Goal: Task Accomplishment & Management: Manage account settings

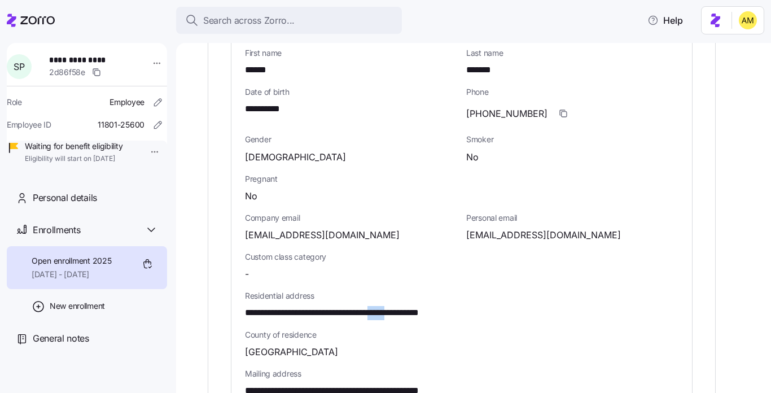
scroll to position [492, 0]
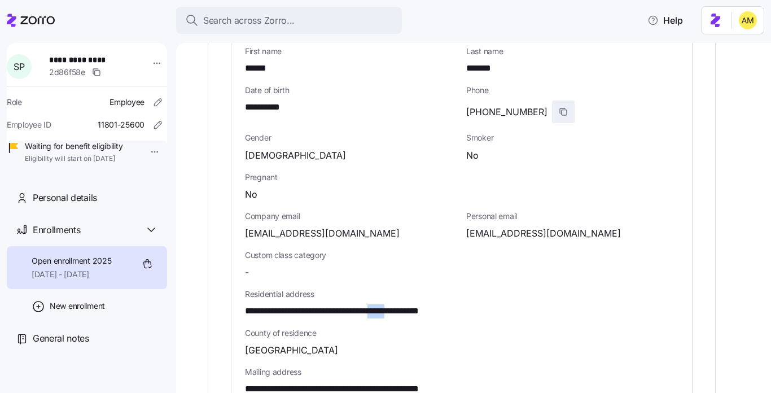
click at [407, 107] on icon "button" at bounding box center [563, 111] width 9 height 9
click at [407, 226] on span "[EMAIL_ADDRESS][DOMAIN_NAME]" at bounding box center [543, 233] width 155 height 14
drag, startPoint x: 586, startPoint y: 213, endPoint x: 465, endPoint y: 212, distance: 120.8
click at [407, 212] on div "Personal email [EMAIL_ADDRESS][DOMAIN_NAME]" at bounding box center [572, 225] width 221 height 39
copy span "[EMAIL_ADDRESS][DOMAIN_NAME]"
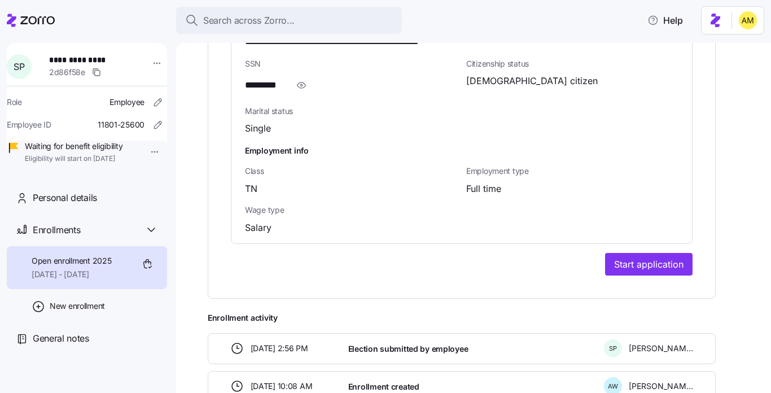
scroll to position [852, 0]
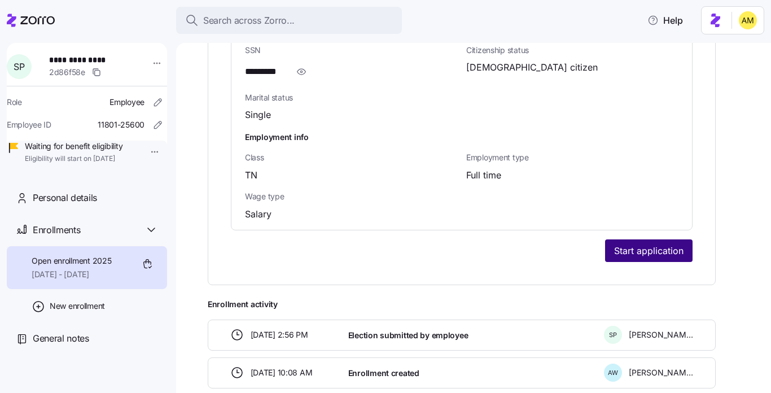
click at [407, 244] on span "Start application" at bounding box center [648, 251] width 69 height 14
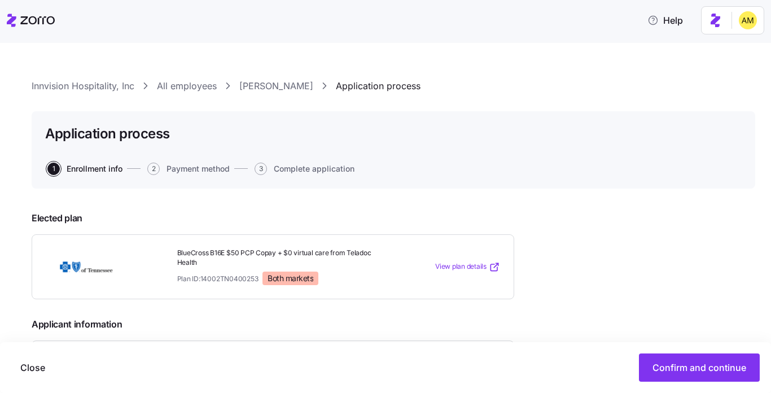
scroll to position [251, 0]
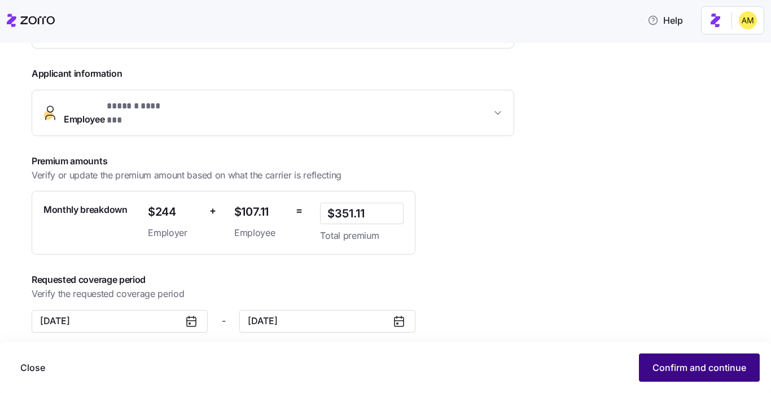
click at [407, 367] on span "Confirm and continue" at bounding box center [699, 368] width 94 height 14
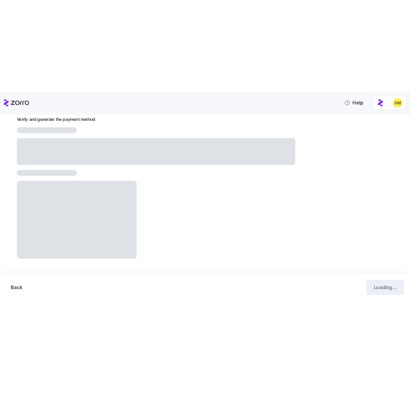
scroll to position [126, 0]
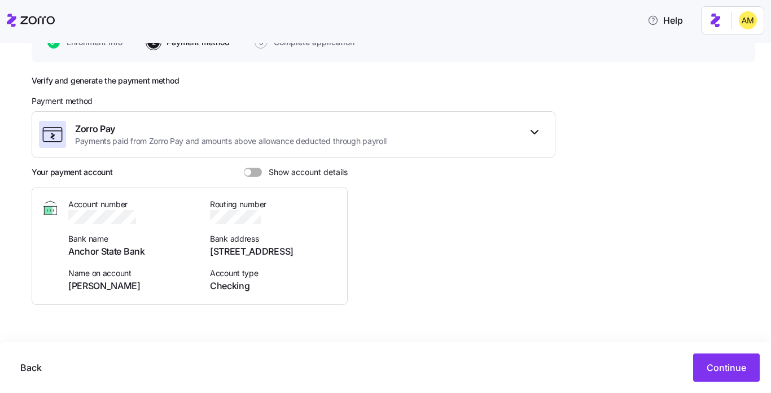
click at [248, 173] on span at bounding box center [247, 172] width 7 height 7
click at [244, 168] on input "Show account details" at bounding box center [244, 168] width 0 height 0
click at [273, 218] on span "button" at bounding box center [267, 216] width 12 height 12
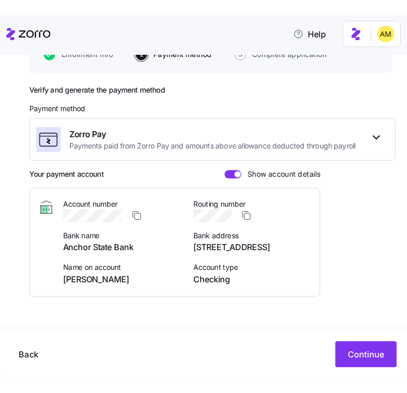
scroll to position [95, 0]
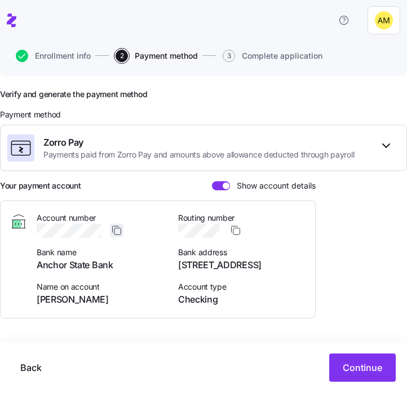
click at [120, 233] on icon "button" at bounding box center [116, 230] width 11 height 11
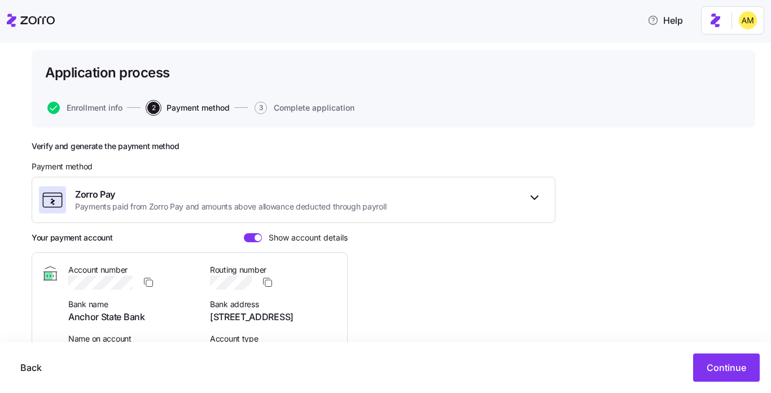
scroll to position [126, 0]
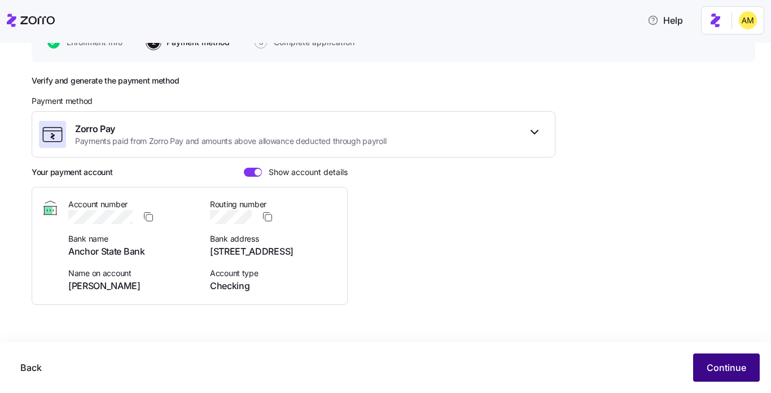
click at [407, 365] on span "Continue" at bounding box center [727, 368] width 40 height 14
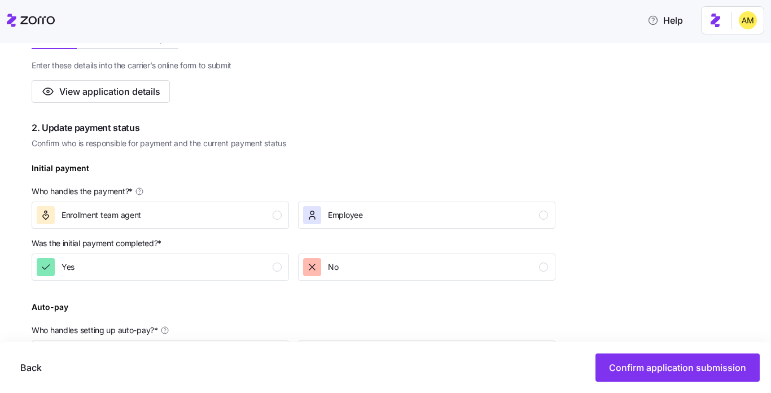
scroll to position [242, 0]
click at [134, 214] on span "Enrollment team agent" at bounding box center [102, 214] width 80 height 11
click at [328, 267] on span "No" at bounding box center [333, 266] width 10 height 11
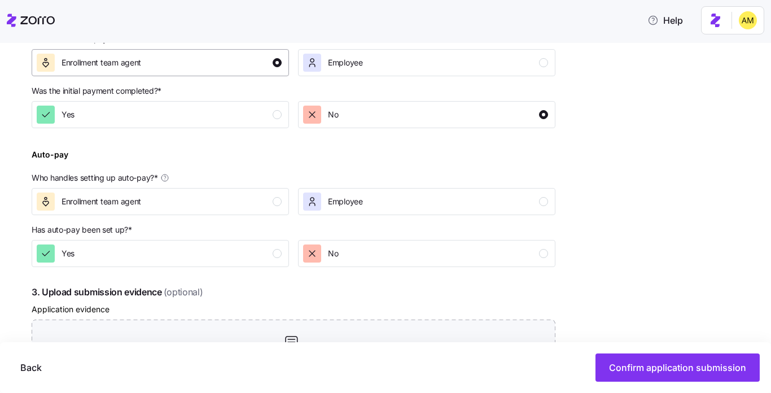
scroll to position [394, 0]
click at [343, 207] on span "Employee" at bounding box center [345, 200] width 35 height 11
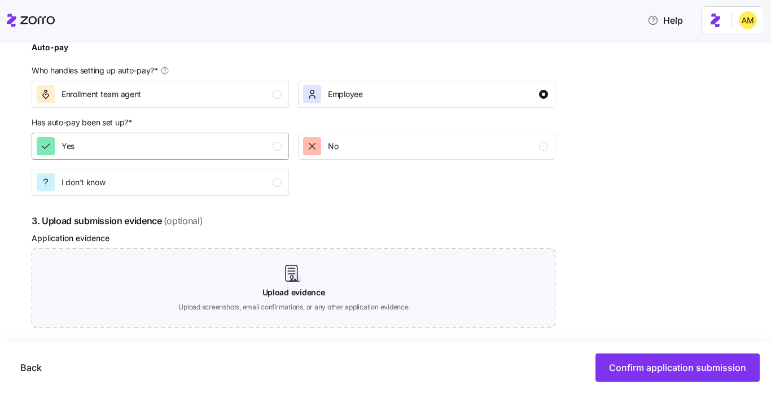
scroll to position [507, 0]
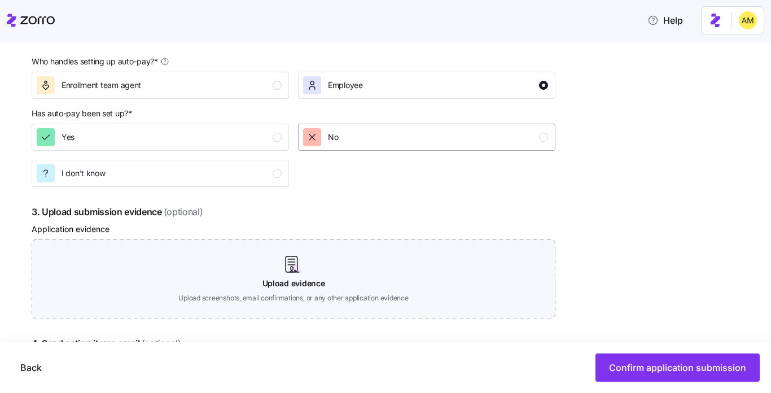
click at [407, 141] on div "No" at bounding box center [425, 137] width 245 height 18
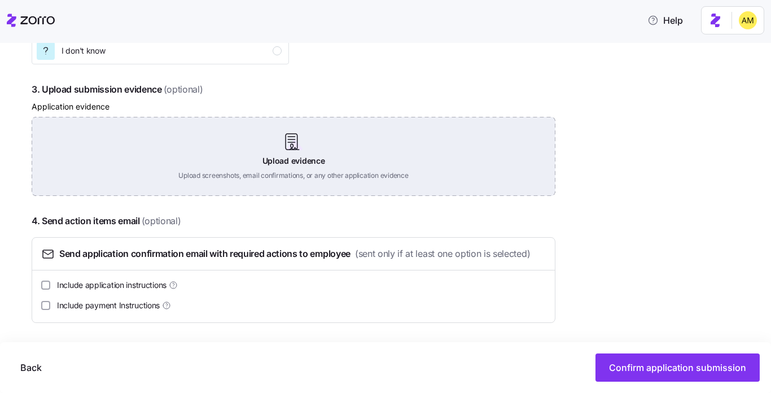
click at [297, 170] on div "Upload evidence Upload screenshots, email confirmations, or any other applicati…" at bounding box center [294, 156] width 524 height 79
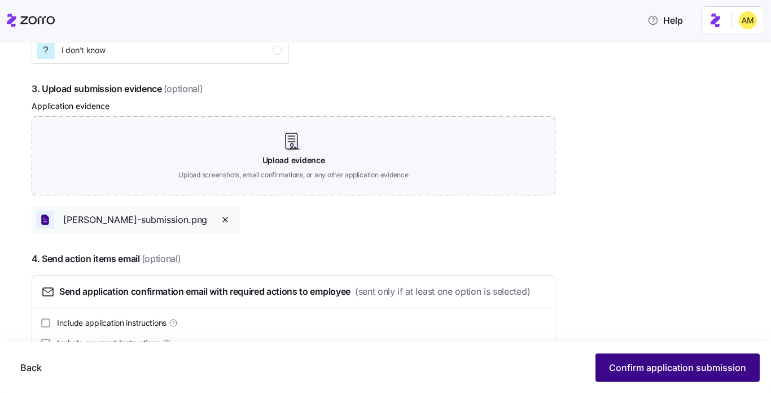
click at [407, 367] on span "Confirm application submission" at bounding box center [677, 368] width 137 height 14
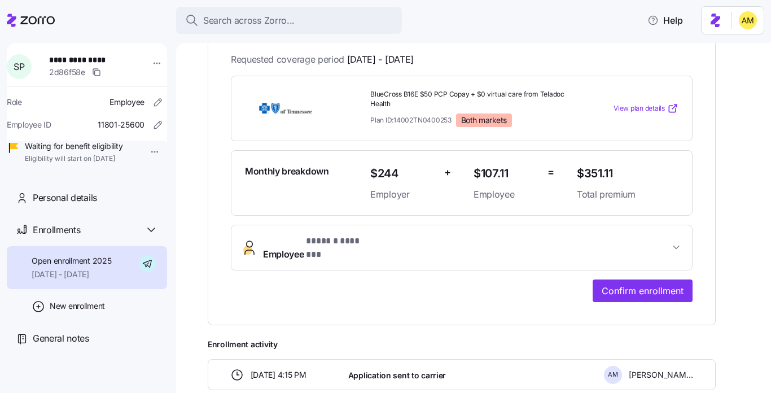
scroll to position [271, 0]
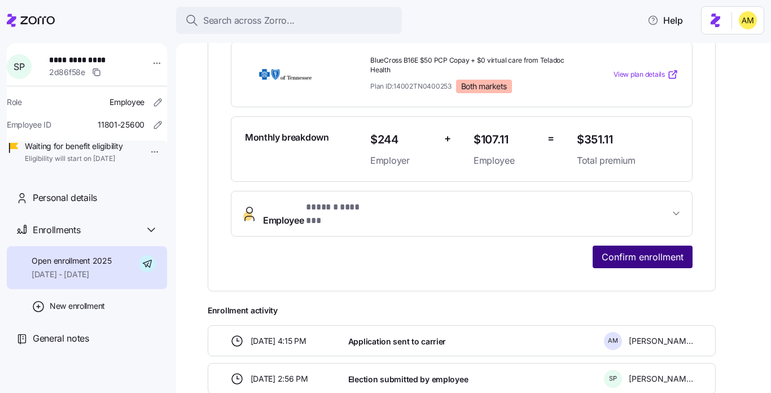
click at [407, 250] on span "Confirm enrollment" at bounding box center [643, 257] width 82 height 14
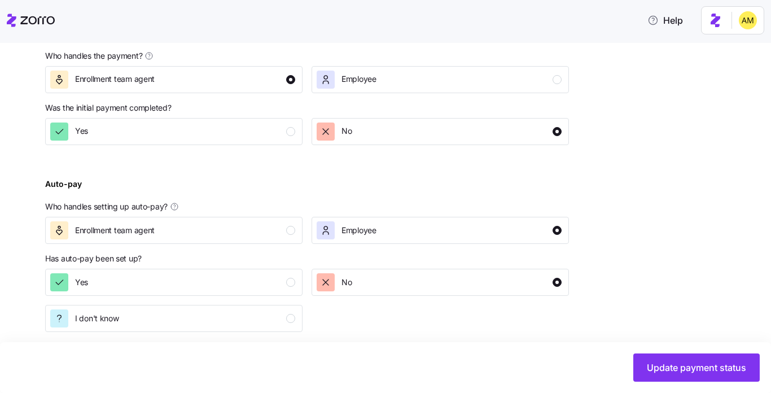
scroll to position [441, 0]
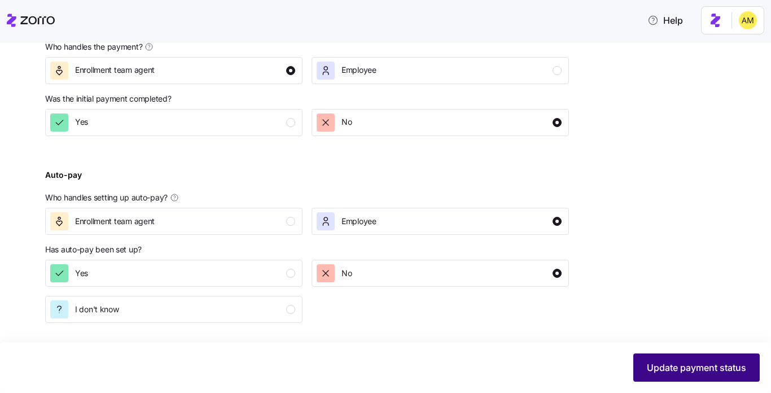
click at [407, 376] on button "Update payment status" at bounding box center [696, 367] width 126 height 28
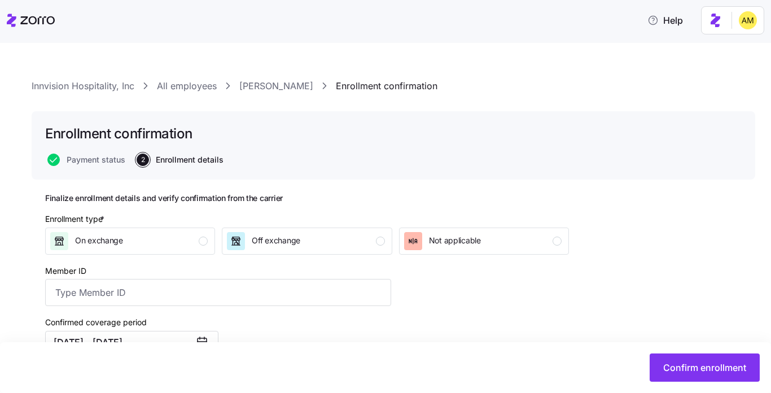
click at [245, 89] on link "[PERSON_NAME]" at bounding box center [276, 86] width 74 height 14
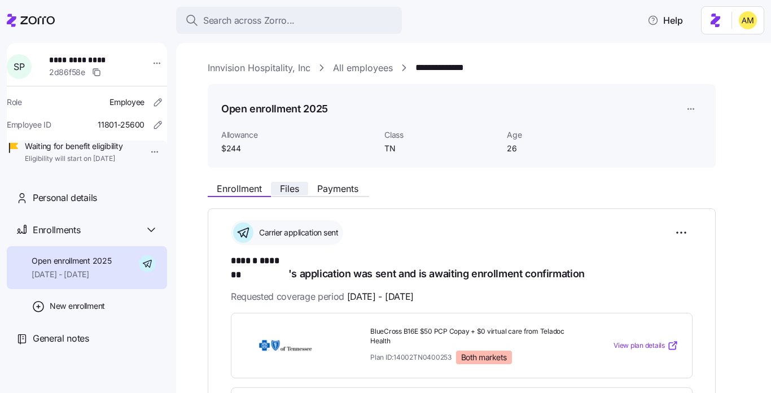
click at [290, 190] on span "Files" at bounding box center [289, 188] width 19 height 9
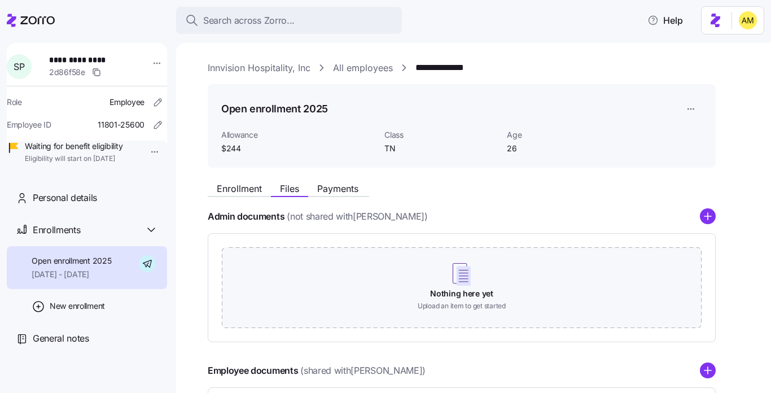
scroll to position [134, 0]
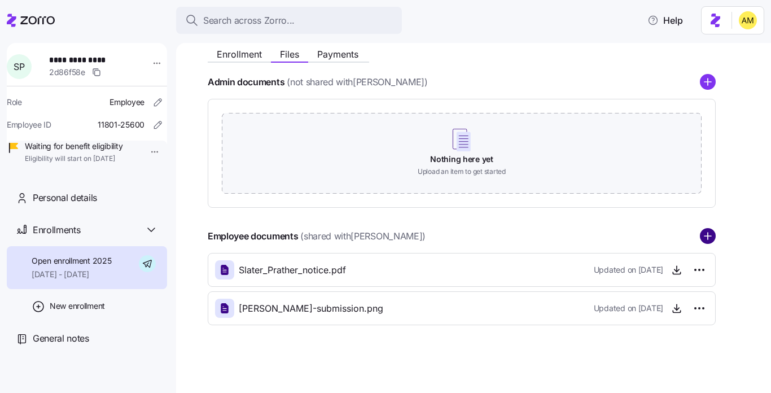
click at [407, 237] on circle "add icon" at bounding box center [707, 236] width 15 height 15
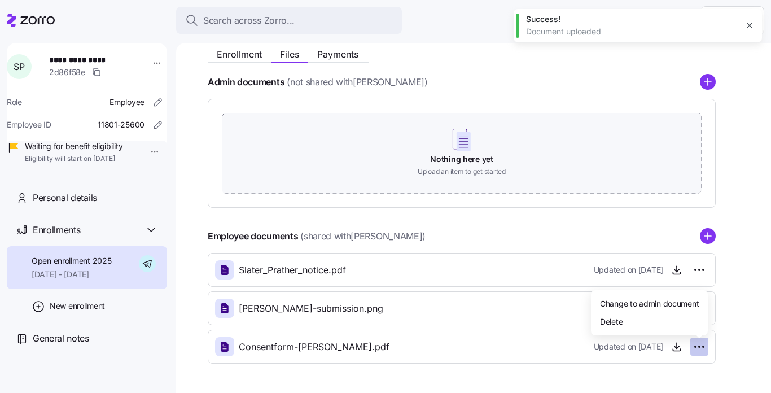
click at [407, 348] on html "**********" at bounding box center [385, 193] width 771 height 386
click at [407, 322] on span "Delete" at bounding box center [611, 320] width 23 height 11
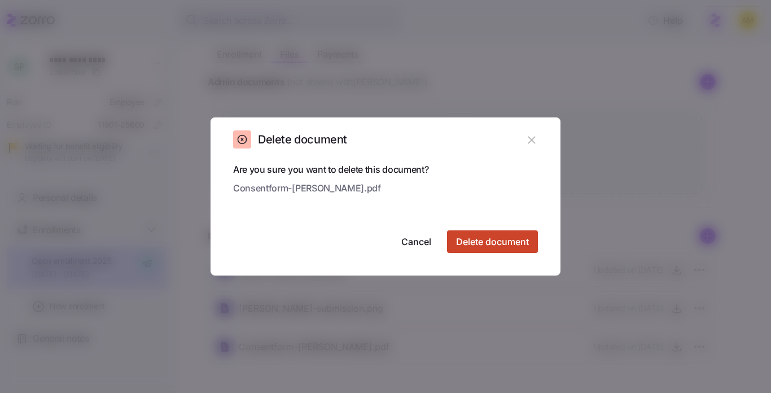
click at [407, 241] on span "Delete document" at bounding box center [492, 242] width 73 height 14
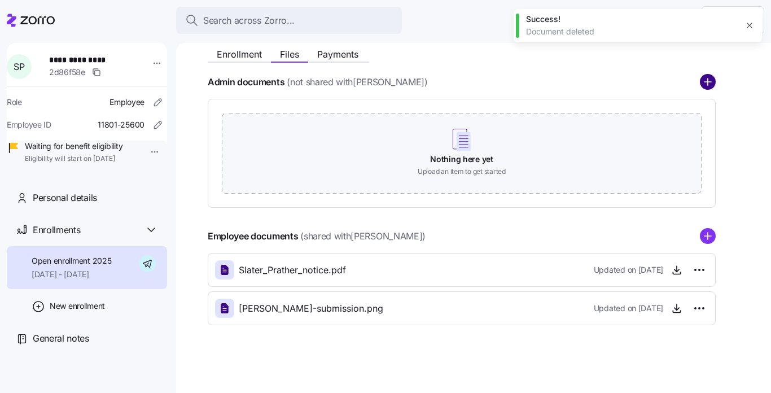
click at [407, 84] on circle "add icon" at bounding box center [707, 82] width 15 height 15
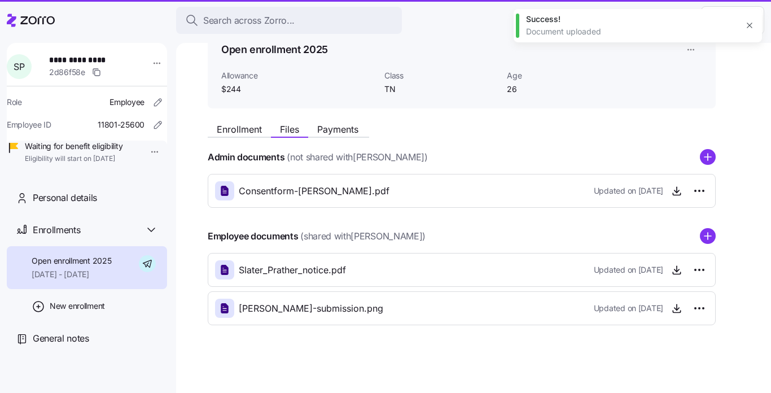
scroll to position [59, 0]
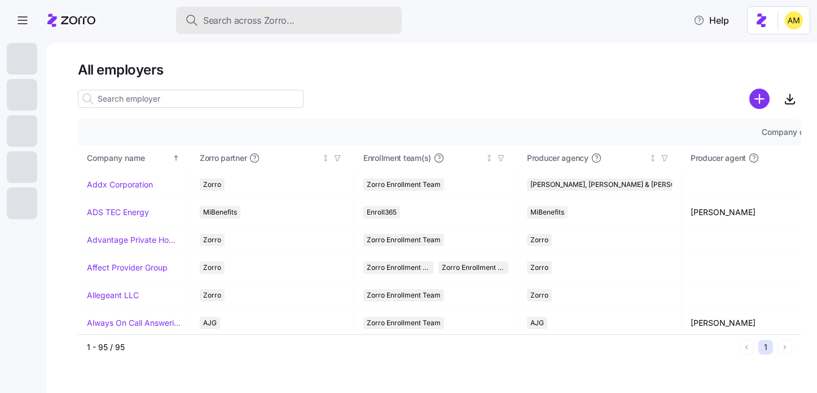
click at [234, 23] on span "Search across Zorro..." at bounding box center [248, 21] width 91 height 14
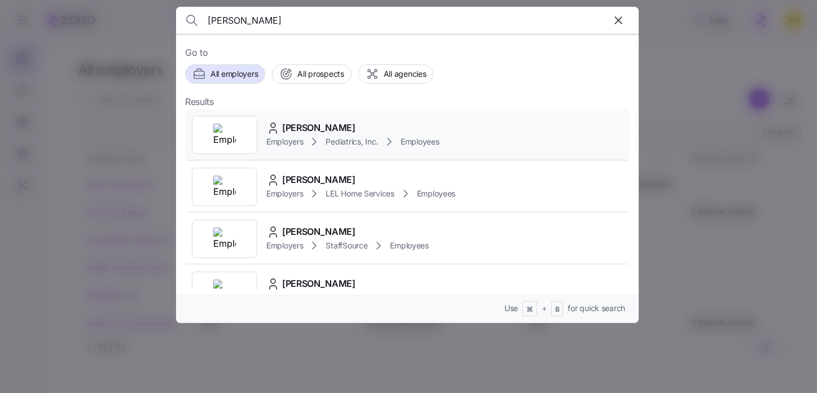
type input "laura bradley"
click at [304, 133] on span "Laura Bradley" at bounding box center [318, 128] width 73 height 14
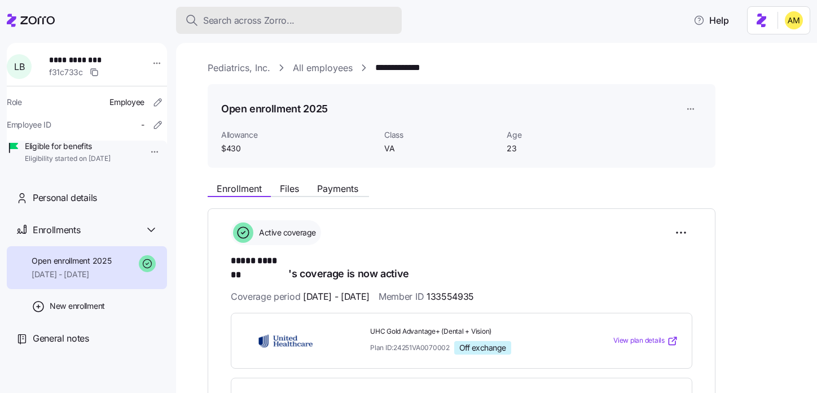
click at [260, 16] on span "Search across Zorro..." at bounding box center [248, 21] width 91 height 14
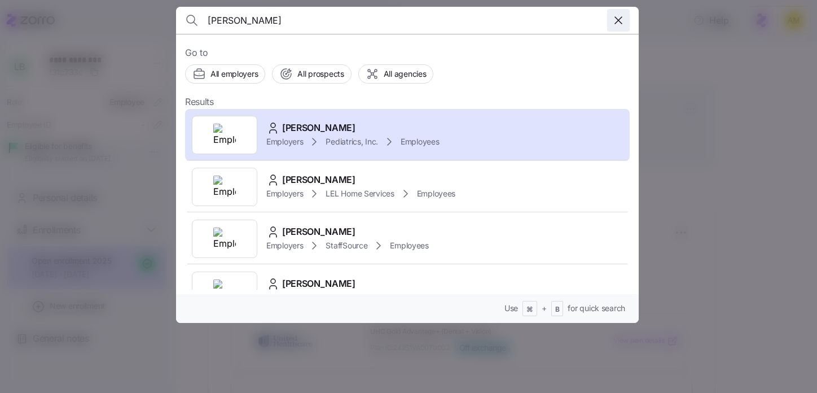
type input "laura bradley"
click at [616, 19] on icon "button" at bounding box center [619, 21] width 14 height 14
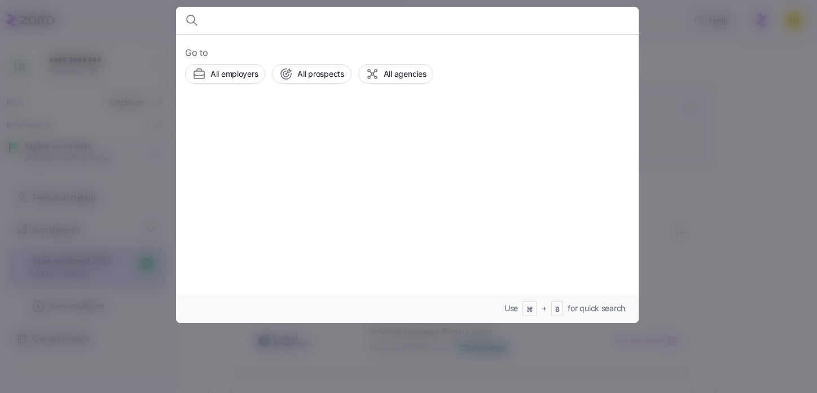
click at [151, 160] on div at bounding box center [408, 196] width 817 height 393
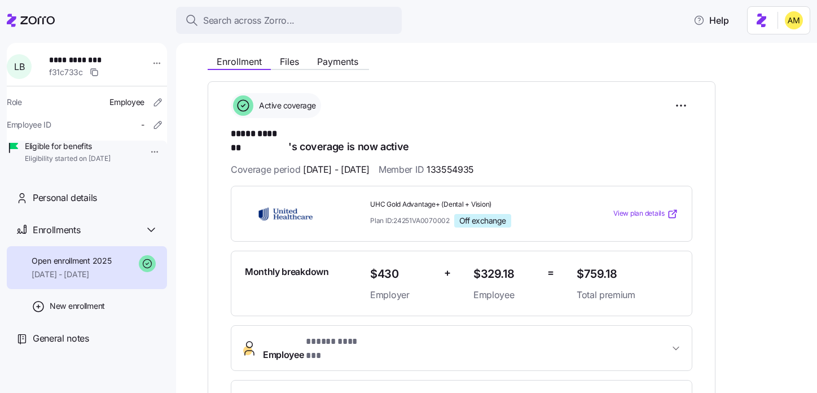
scroll to position [159, 0]
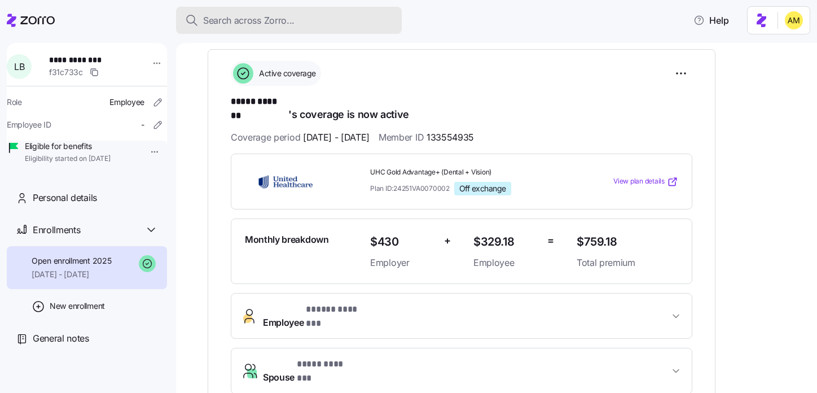
click at [260, 23] on span "Search across Zorro..." at bounding box center [248, 21] width 91 height 14
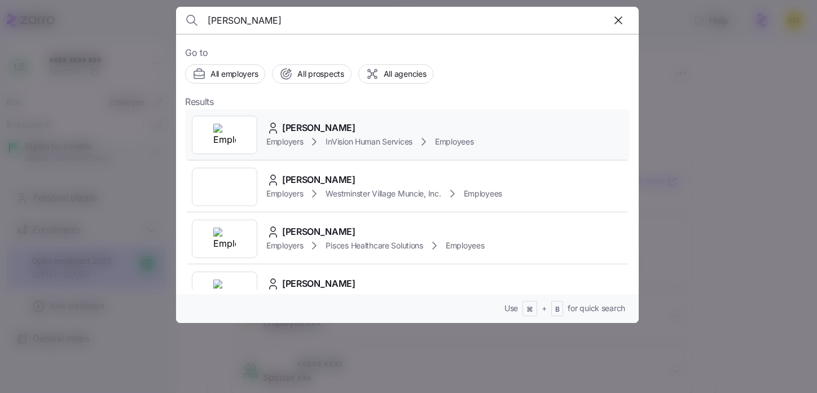
type input "catherine rang"
click at [301, 129] on span "Catherine Rang" at bounding box center [318, 128] width 73 height 14
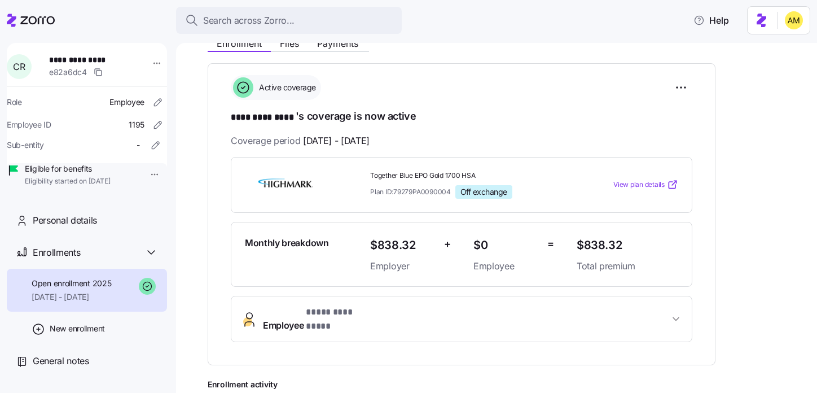
scroll to position [144, 0]
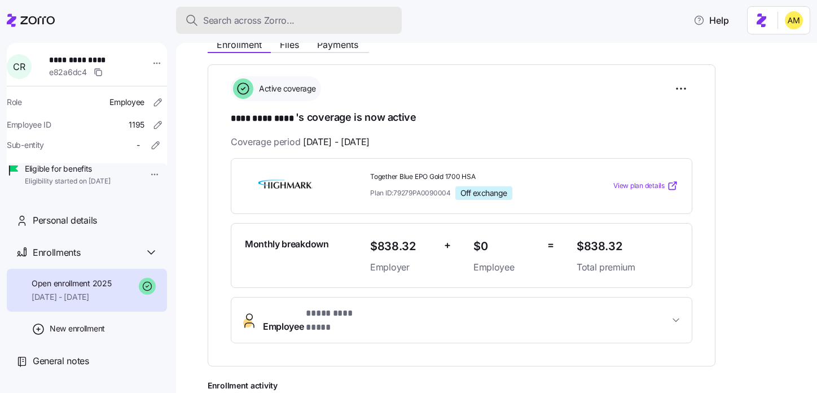
click at [257, 20] on span "Search across Zorro..." at bounding box center [248, 21] width 91 height 14
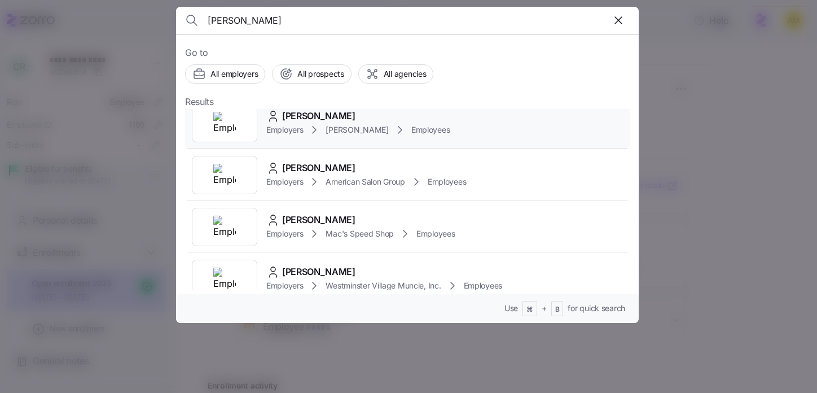
scroll to position [792, 0]
drag, startPoint x: 290, startPoint y: 21, endPoint x: 191, endPoint y: 19, distance: 98.8
click at [191, 19] on div "courtney hall" at bounding box center [407, 20] width 445 height 27
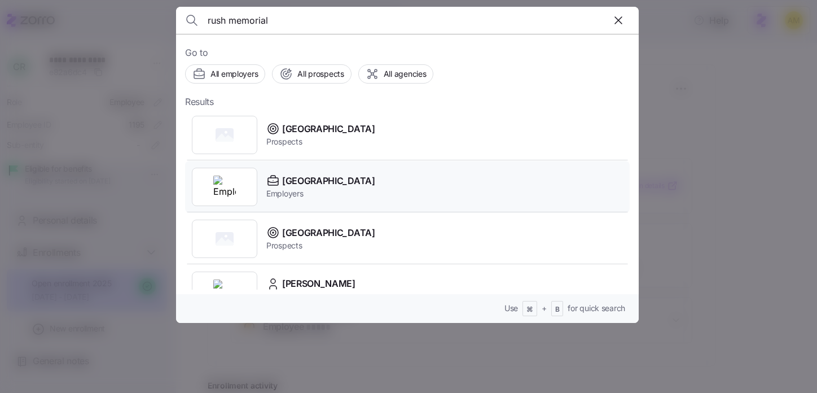
type input "rush memorial"
click at [319, 185] on span "Rush Memorial Hospital" at bounding box center [328, 181] width 93 height 14
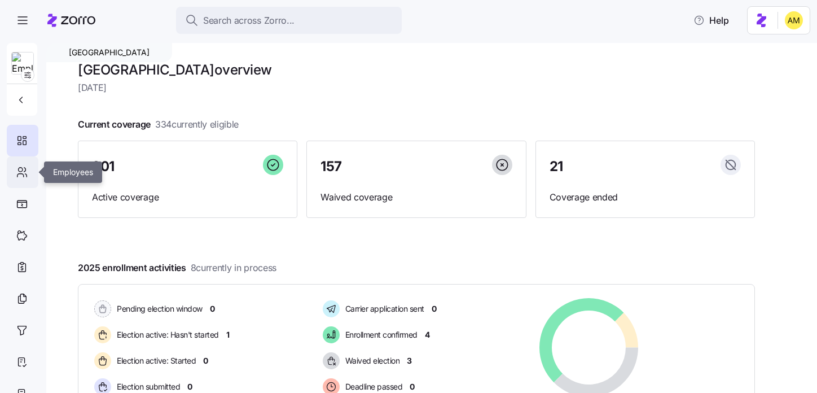
click at [23, 170] on icon at bounding box center [22, 172] width 12 height 14
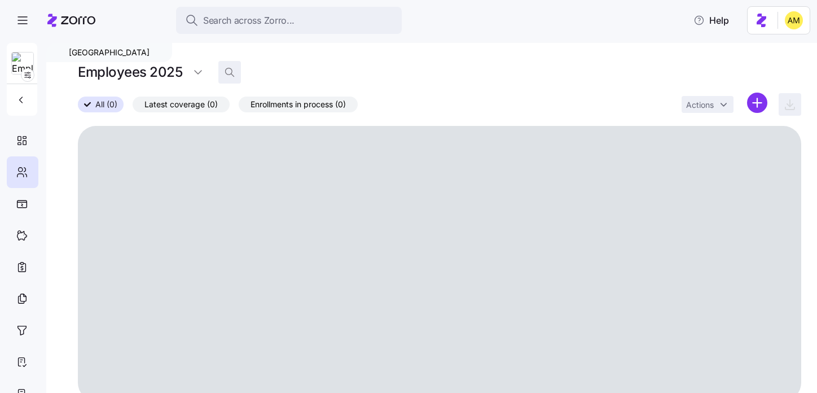
click at [231, 71] on icon "button" at bounding box center [229, 71] width 7 height 7
click at [244, 72] on input at bounding box center [331, 72] width 226 height 18
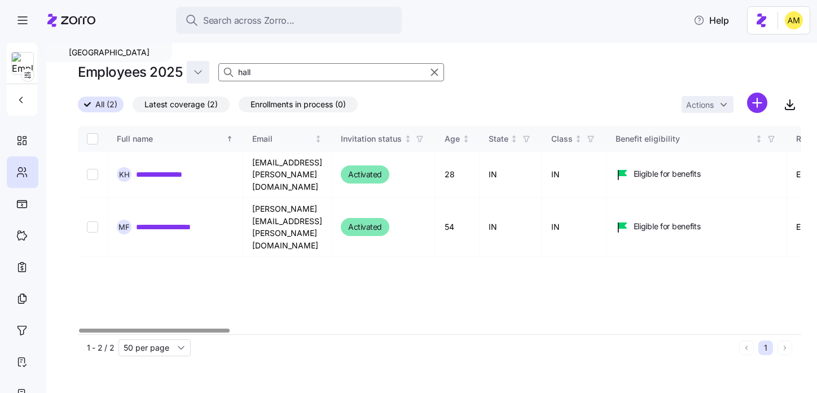
drag, startPoint x: 262, startPoint y: 73, endPoint x: 186, endPoint y: 73, distance: 75.6
click at [186, 73] on div "Employees 2025 hall" at bounding box center [439, 72] width 723 height 23
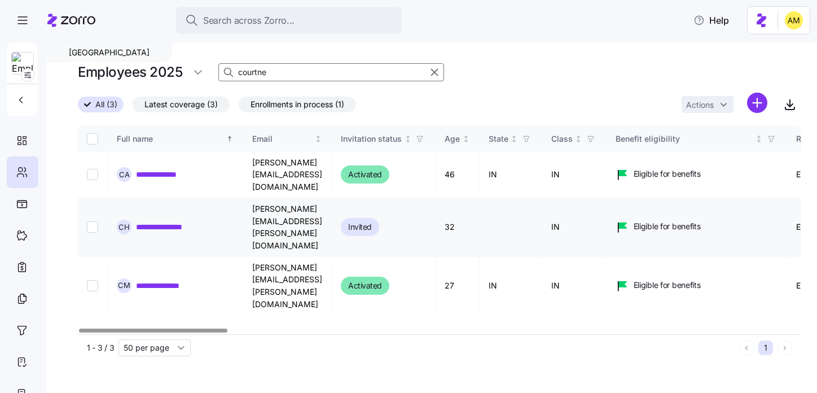
type input "courtne"
click at [178, 221] on link "**********" at bounding box center [168, 226] width 65 height 11
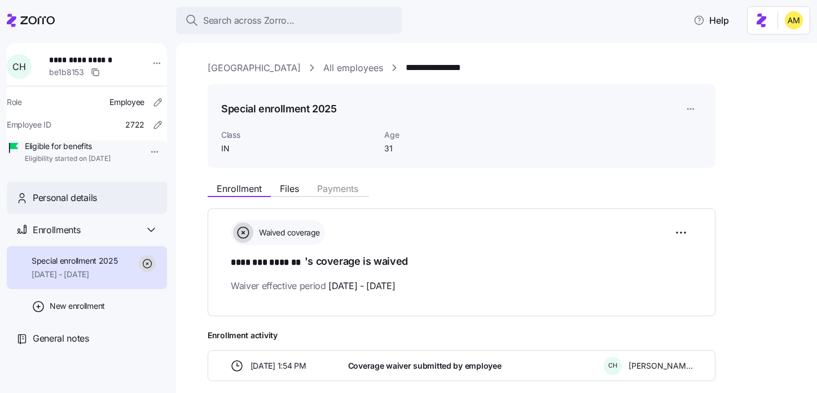
click at [100, 205] on div "Personal details" at bounding box center [95, 198] width 125 height 14
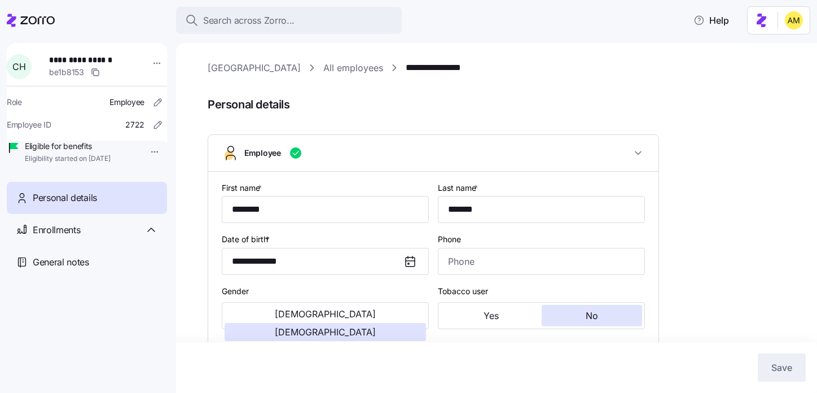
type input "IN"
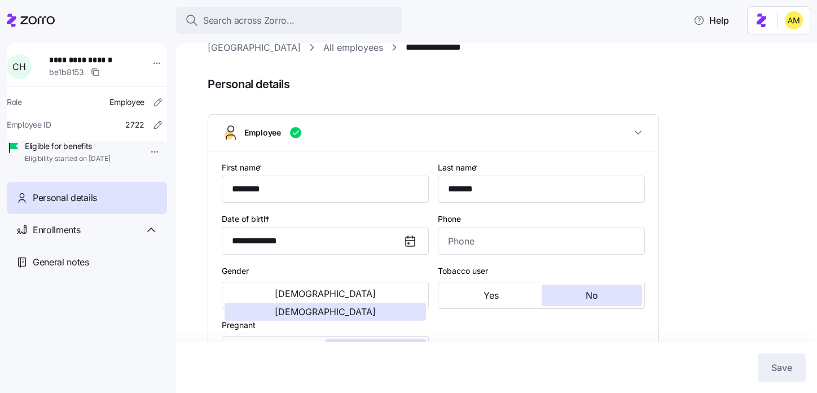
scroll to position [22, 0]
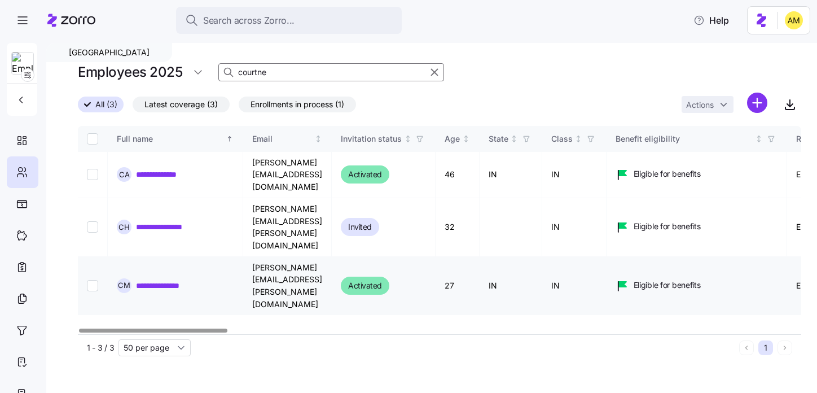
click at [176, 280] on link "**********" at bounding box center [168, 285] width 65 height 11
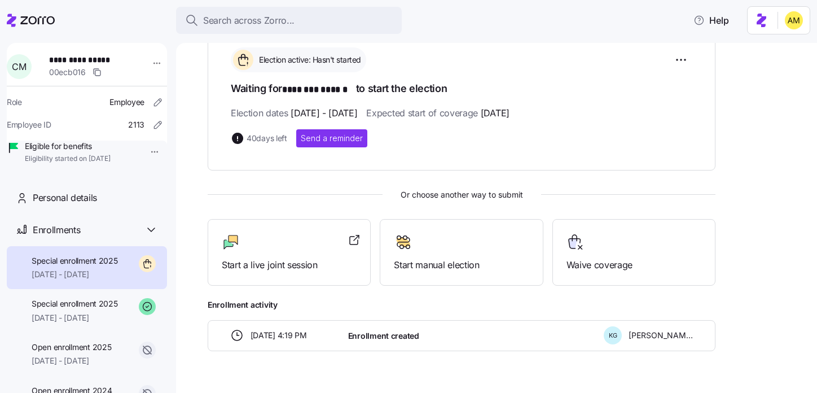
scroll to position [198, 0]
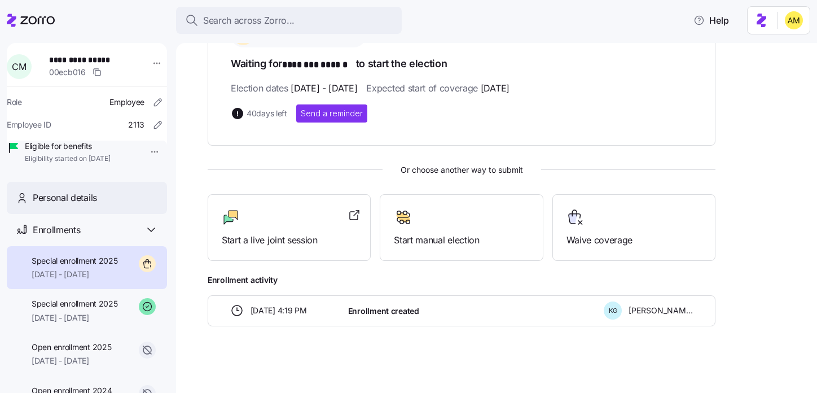
click at [84, 205] on span "Personal details" at bounding box center [65, 198] width 64 height 14
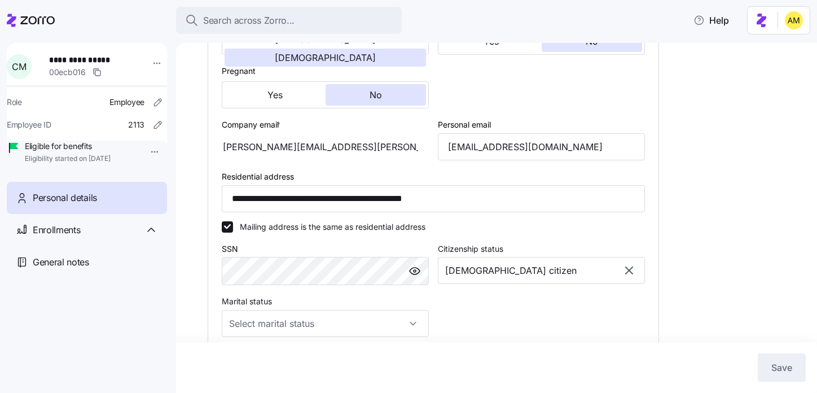
scroll to position [315, 0]
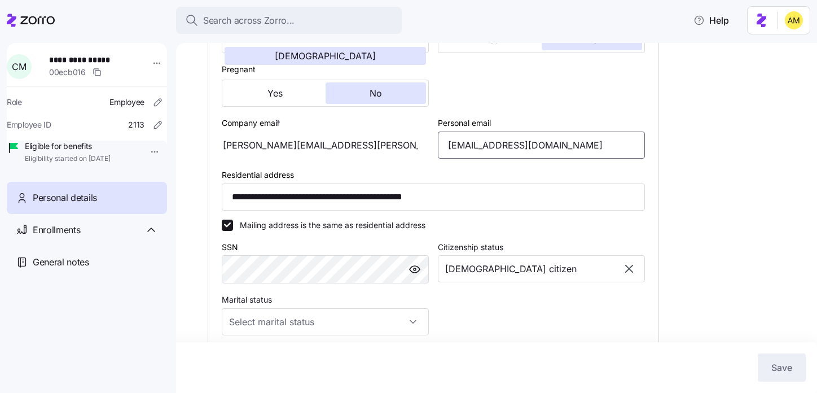
drag, startPoint x: 580, startPoint y: 161, endPoint x: 427, endPoint y: 160, distance: 152.9
click at [427, 160] on div "**********" at bounding box center [433, 189] width 432 height 578
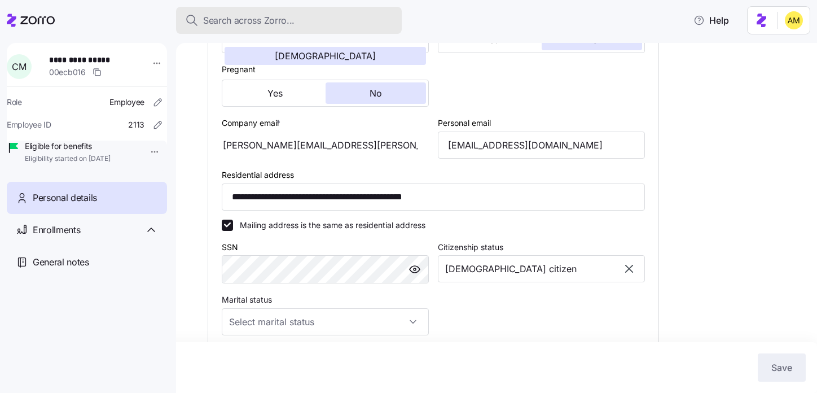
click at [270, 21] on span "Search across Zorro..." at bounding box center [248, 21] width 91 height 14
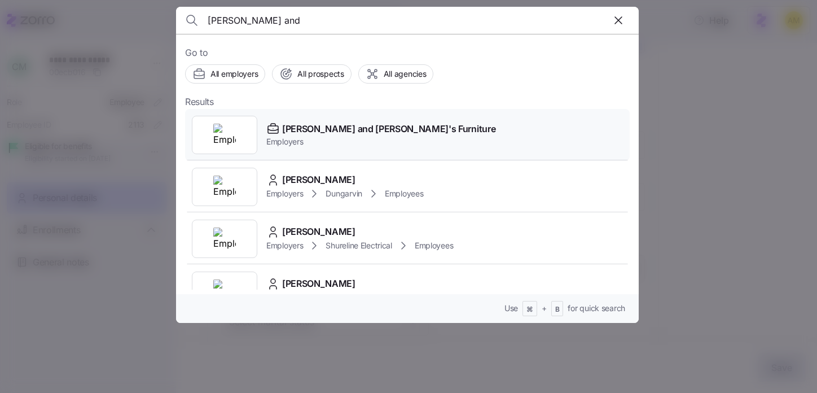
type input "bernie and"
click at [321, 132] on span "Bernie and Phyl's Furniture" at bounding box center [388, 129] width 213 height 14
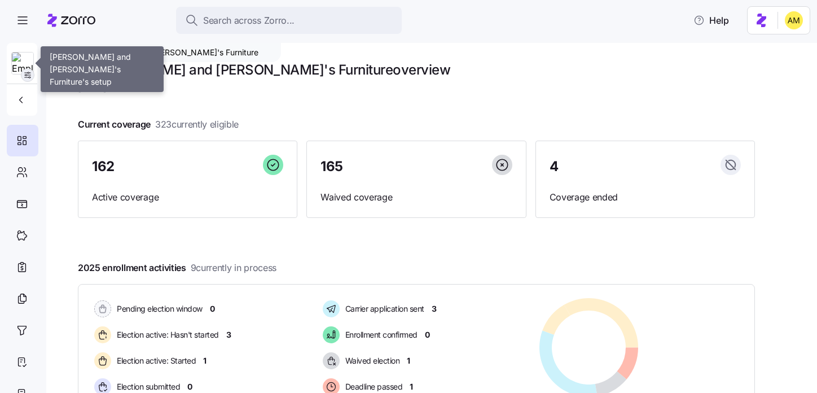
click at [28, 75] on icon "button" at bounding box center [27, 75] width 9 height 9
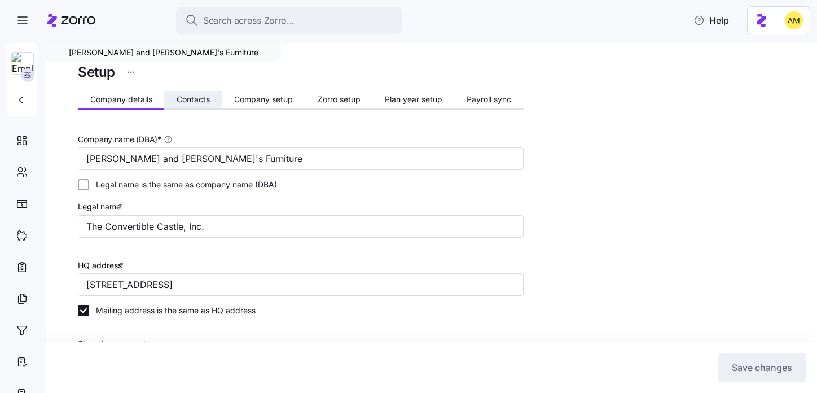
click at [189, 102] on span "Contacts" at bounding box center [193, 99] width 33 height 8
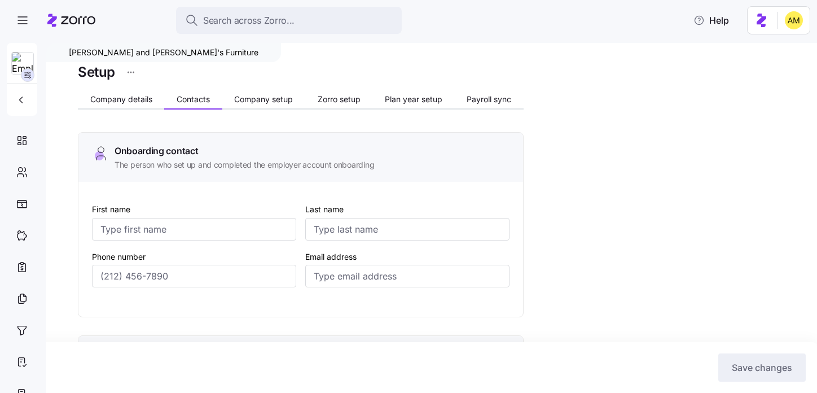
type input "Lynn"
type input "Sarcione"
type input "lsarcione@bernphyl.com"
type input "Larry"
type input "Rubin"
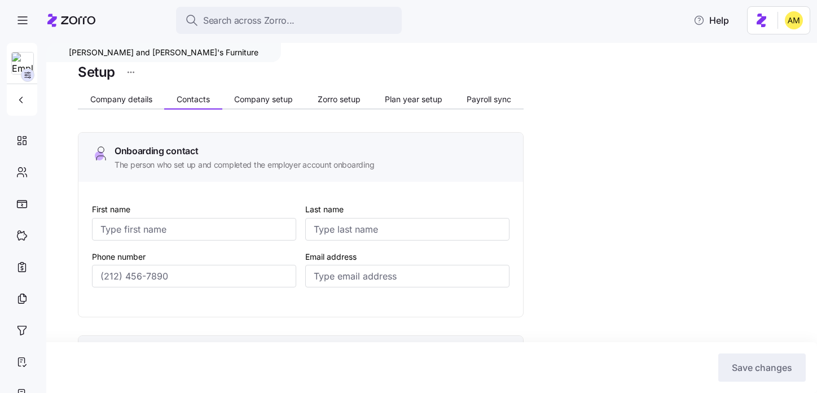
type input "lhrubin@bernphyl.com"
type input "Lynn"
type input "Sarcione"
type input "lsarcione@bernphyl.com"
type input "Kelly"
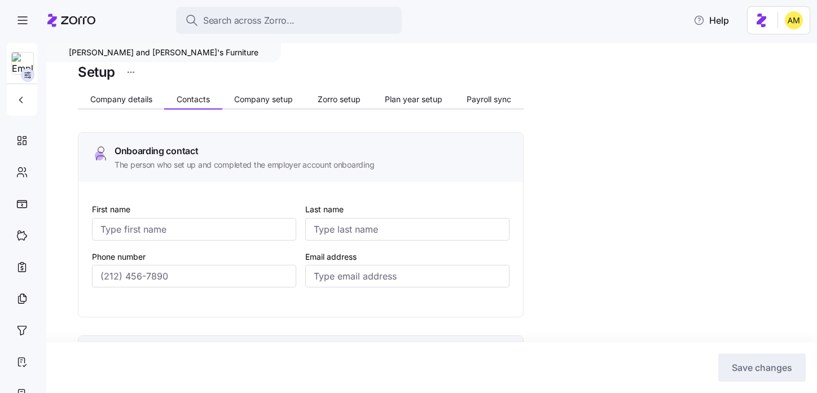
type input "O'Neil"
type input "koneil@bernphyl.com"
type input "(774) 504-8943"
type input "(508) 286-4000"
type input "(774) 504-8943"
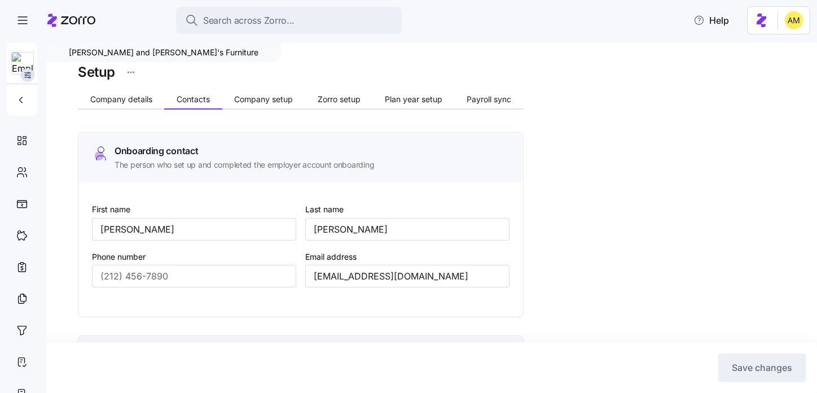
type input "(617) 943-5348"
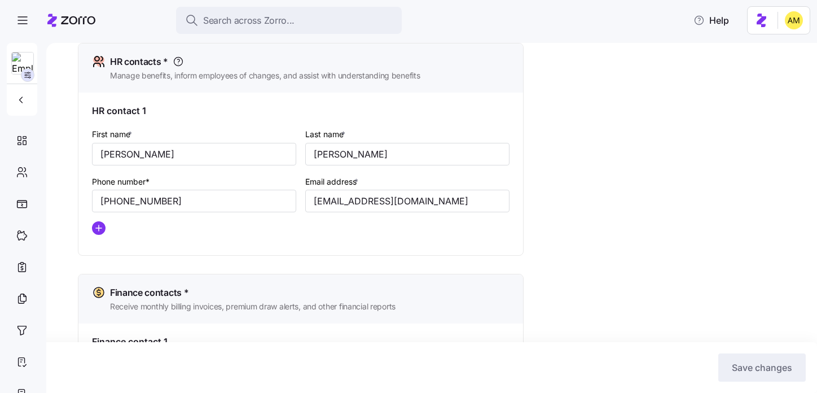
scroll to position [497, 0]
drag, startPoint x: 422, startPoint y: 202, endPoint x: 300, endPoint y: 203, distance: 122.5
click at [300, 203] on div "First name * Lynn Last name * Sarcione Phone number* (774) 504-8943 Email addre…" at bounding box center [300, 185] width 427 height 126
